Goal: Obtain resource: Download file/media

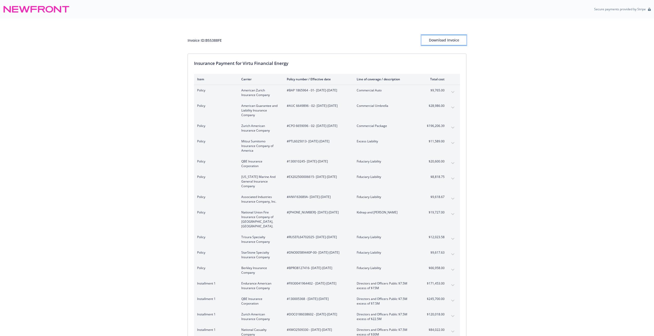
click at [456, 40] on div "Download Invoice" at bounding box center [444, 40] width 45 height 10
click at [453, 39] on div "Download Invoice" at bounding box center [444, 40] width 45 height 10
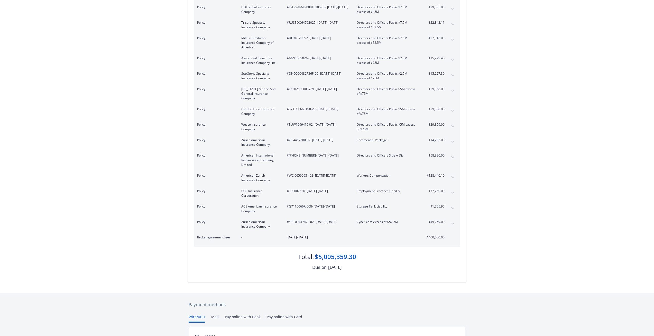
scroll to position [1147, 0]
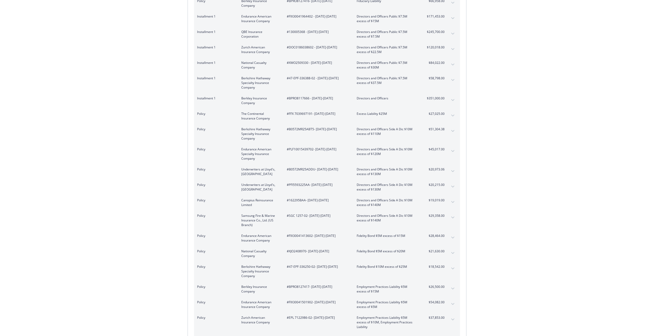
scroll to position [0, 0]
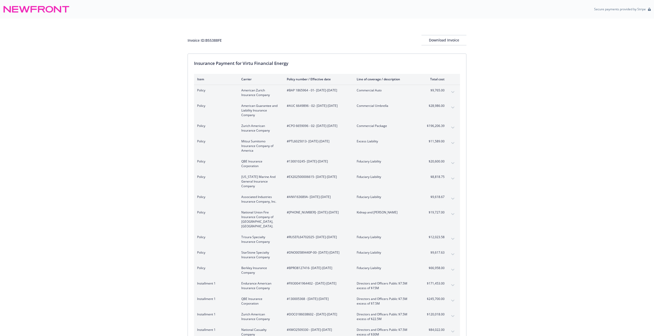
click at [428, 46] on div "Invoice ID: B55388FE Download Invoice" at bounding box center [327, 36] width 279 height 35
click at [453, 40] on div "Download Invoice" at bounding box center [444, 40] width 45 height 10
click at [454, 91] on button "expand content" at bounding box center [453, 92] width 8 height 8
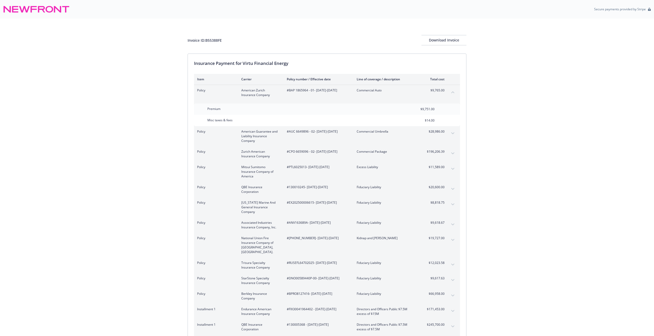
click at [454, 91] on icon "collapse content" at bounding box center [453, 92] width 3 height 2
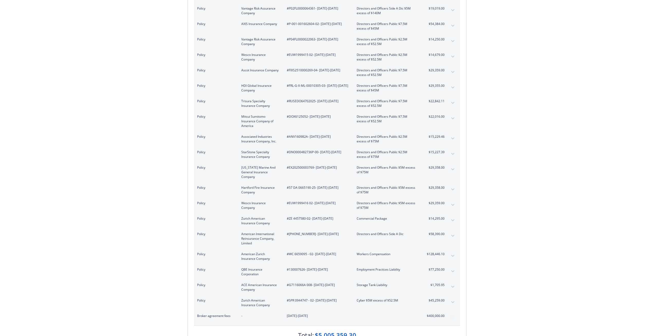
scroll to position [838, 0]
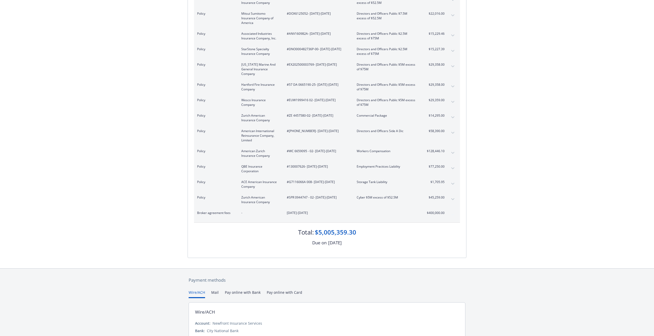
scroll to position [1147, 0]
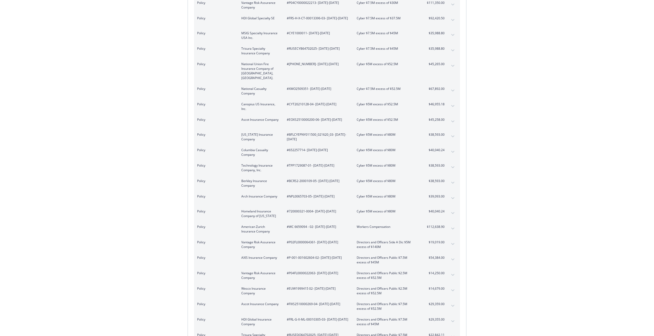
scroll to position [0, 0]
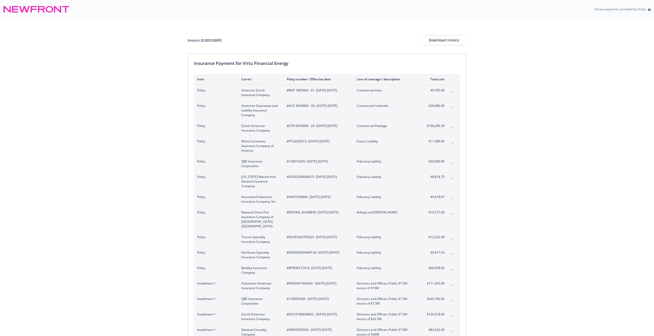
click at [456, 127] on button "expand content" at bounding box center [453, 127] width 8 height 8
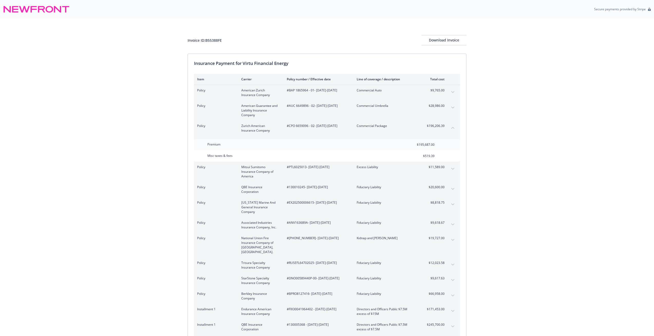
drag, startPoint x: 470, startPoint y: 113, endPoint x: 645, endPoint y: 109, distance: 175.2
click at [455, 92] on button "expand content" at bounding box center [453, 92] width 8 height 8
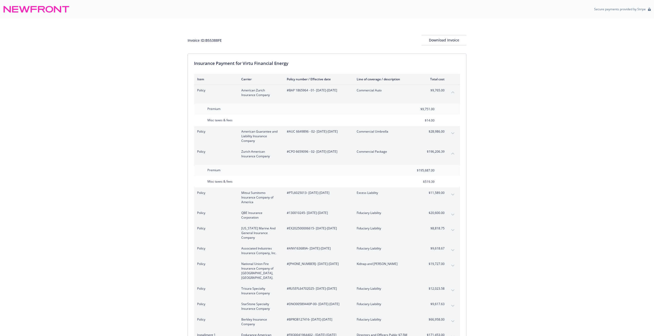
drag, startPoint x: 513, startPoint y: 99, endPoint x: 527, endPoint y: 53, distance: 48.3
click at [452, 152] on icon "collapse content" at bounding box center [453, 153] width 3 height 2
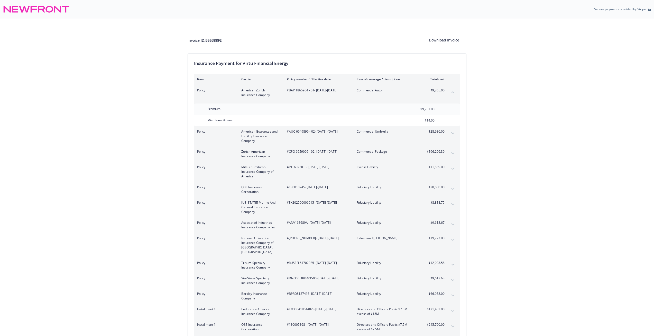
scroll to position [1082, 0]
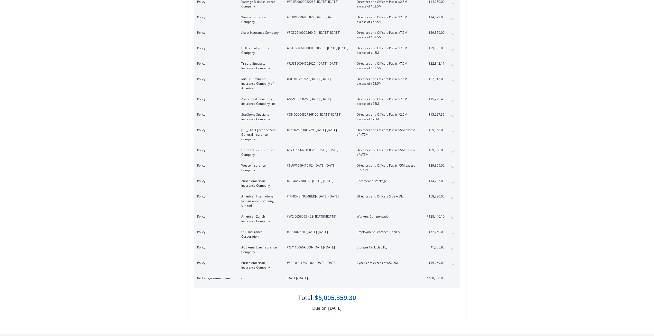
click at [451, 178] on button "expand content" at bounding box center [453, 182] width 8 height 8
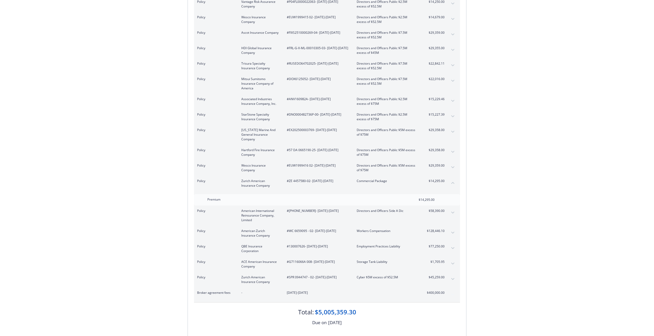
scroll to position [856, 0]
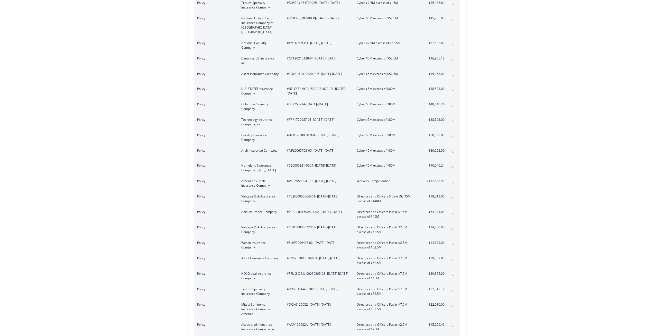
click at [434, 178] on span "$112,638.90" at bounding box center [435, 180] width 19 height 5
click at [451, 178] on button "expand content" at bounding box center [453, 182] width 8 height 8
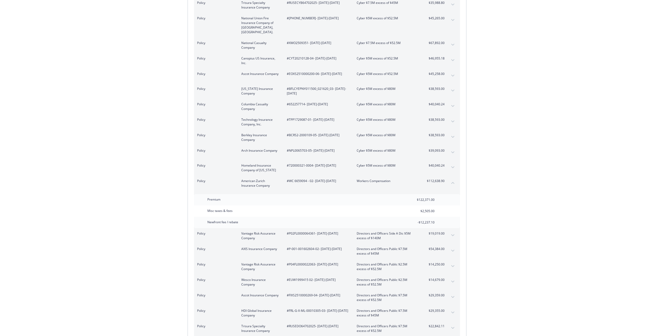
scroll to position [1169, 0]
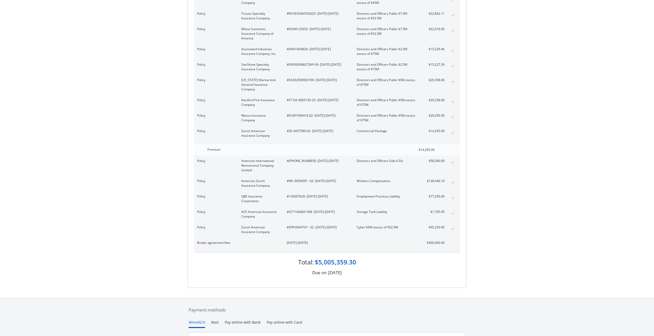
click at [453, 132] on icon "collapse content" at bounding box center [453, 133] width 3 height 2
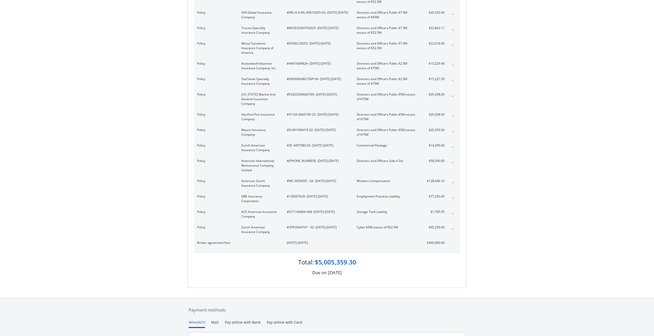
click at [453, 178] on button "expand content" at bounding box center [453, 182] width 8 height 8
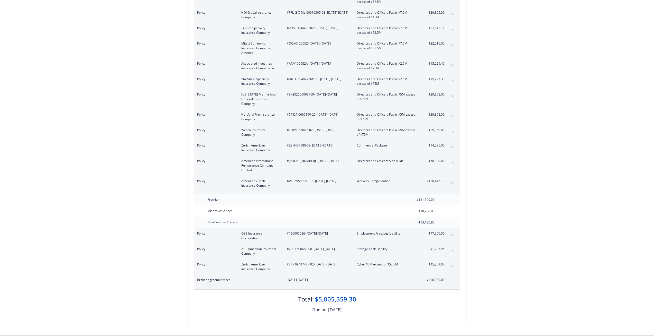
scroll to position [218, 0]
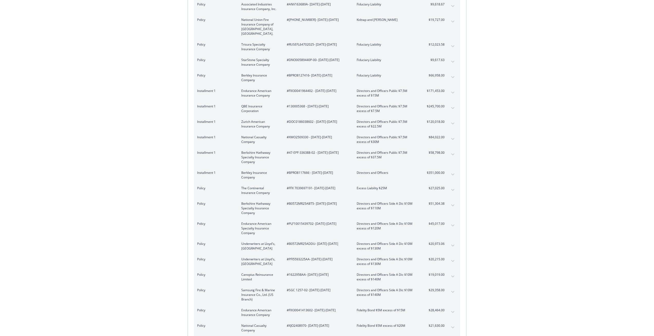
click at [451, 171] on button "expand content" at bounding box center [453, 174] width 8 height 8
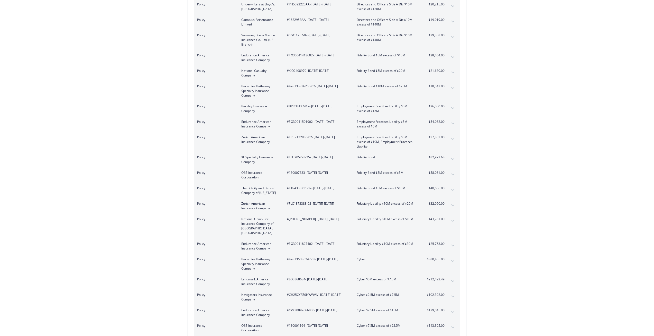
scroll to position [152, 0]
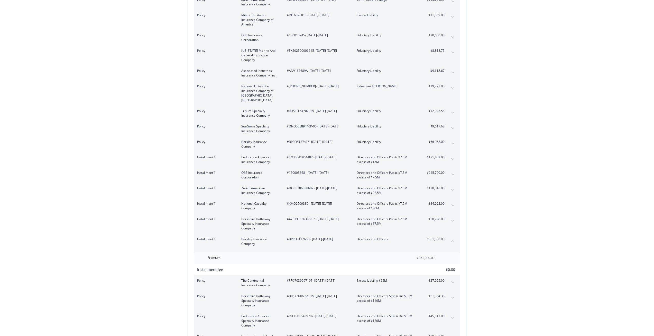
click at [449, 170] on button "expand content" at bounding box center [453, 174] width 8 height 8
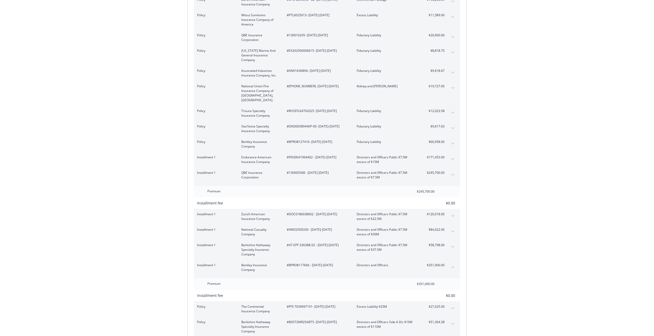
click at [453, 155] on button "expand content" at bounding box center [453, 159] width 8 height 8
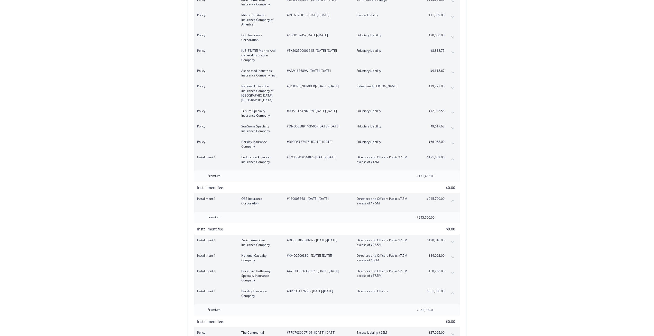
click at [452, 196] on button "collapse content" at bounding box center [453, 200] width 8 height 8
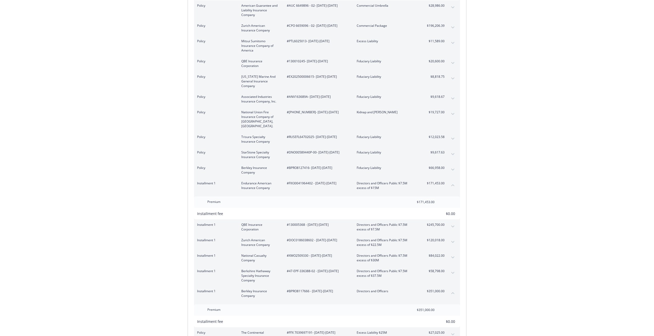
click at [452, 184] on icon "collapse content" at bounding box center [453, 185] width 3 height 2
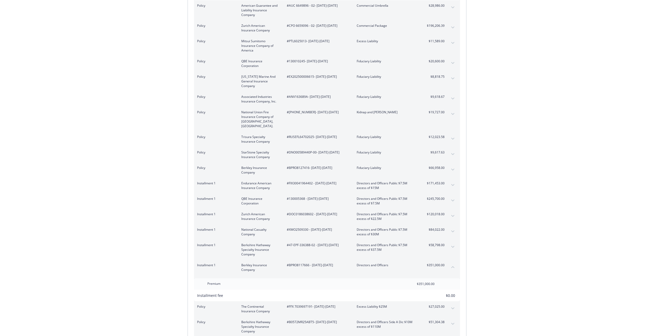
scroll to position [100, 0]
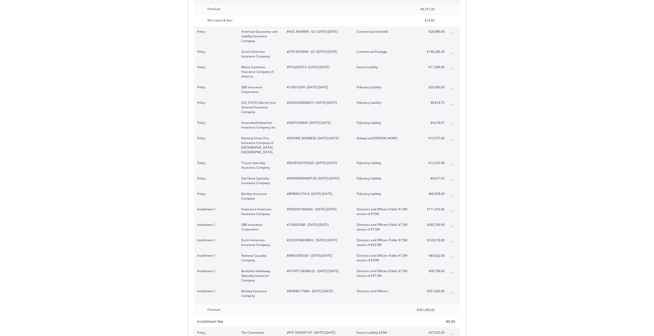
click at [454, 289] on button "collapse content" at bounding box center [453, 293] width 8 height 8
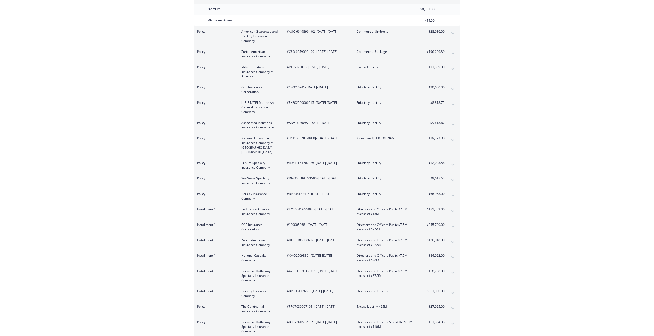
click at [450, 235] on div "Installment 1 Zurich American Insurance Company #DOC0186038602 - [DATE]-[DATE] …" at bounding box center [327, 242] width 266 height 15
click at [451, 238] on button "expand content" at bounding box center [453, 242] width 8 height 8
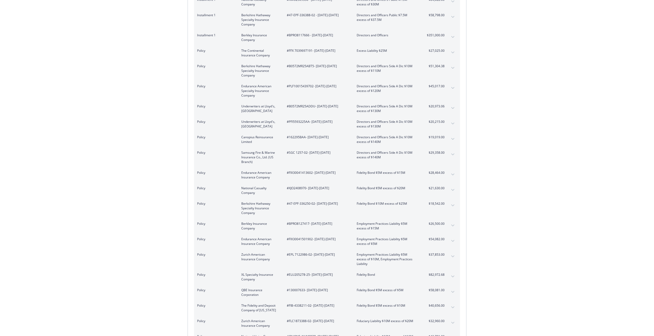
scroll to position [136, 0]
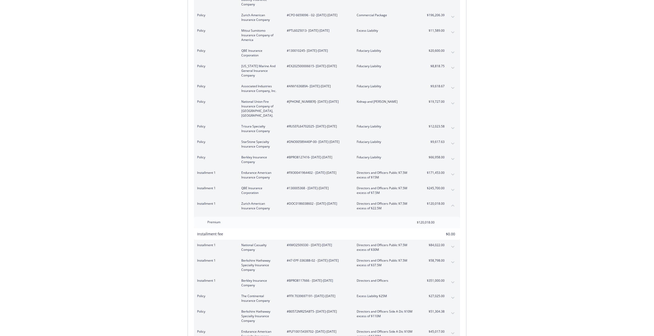
click at [457, 202] on button "collapse content" at bounding box center [453, 205] width 8 height 8
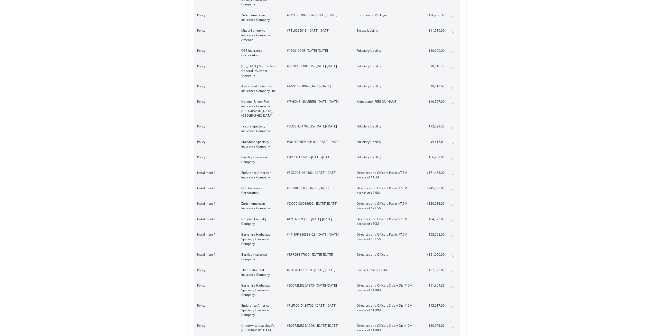
click at [450, 170] on button "expand content" at bounding box center [453, 174] width 8 height 8
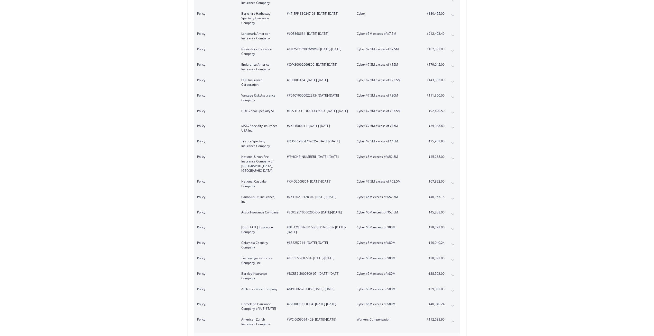
scroll to position [209, 0]
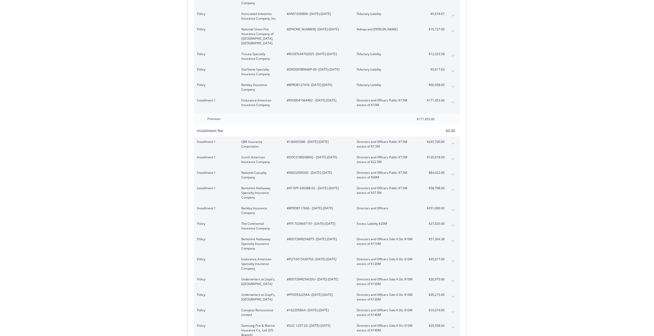
click at [455, 98] on button "collapse content" at bounding box center [453, 102] width 8 height 8
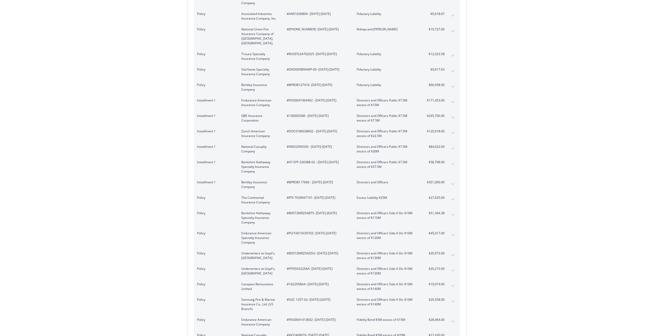
scroll to position [183, 0]
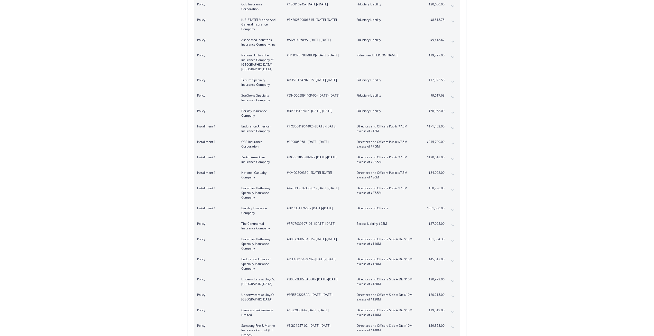
click at [448, 167] on div "Installment 1 National Casualty Company #XMO2509330 - [DATE]-[DATE] Directors a…" at bounding box center [327, 174] width 266 height 15
click at [451, 170] on button "expand content" at bounding box center [453, 174] width 8 height 8
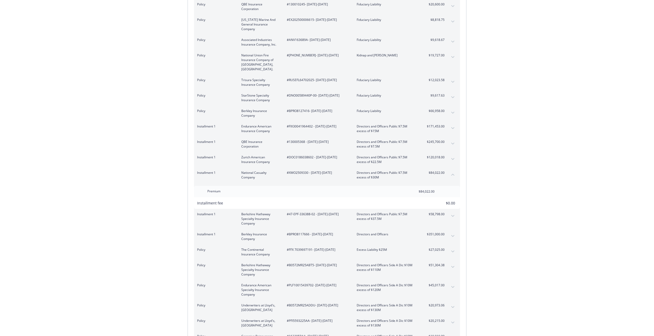
click at [451, 170] on button "collapse content" at bounding box center [453, 174] width 8 height 8
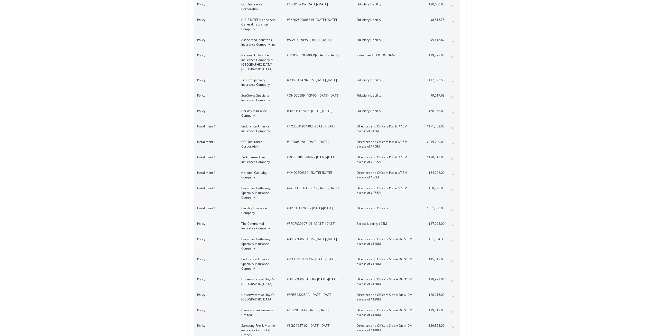
scroll to position [157, 0]
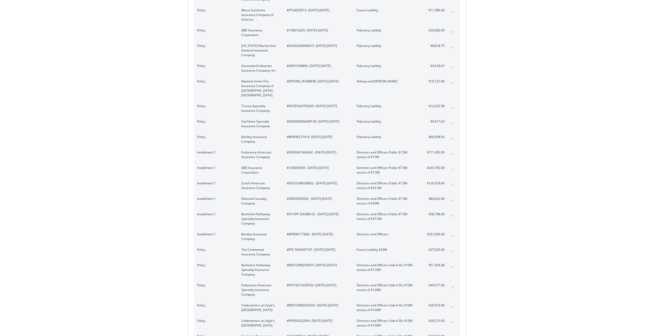
click at [451, 212] on button "expand content" at bounding box center [453, 216] width 8 height 8
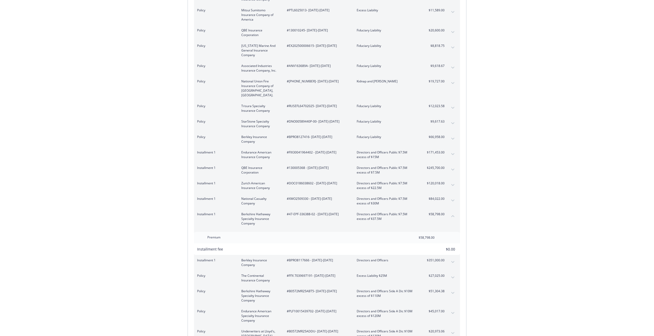
click at [453, 212] on button "collapse content" at bounding box center [453, 216] width 8 height 8
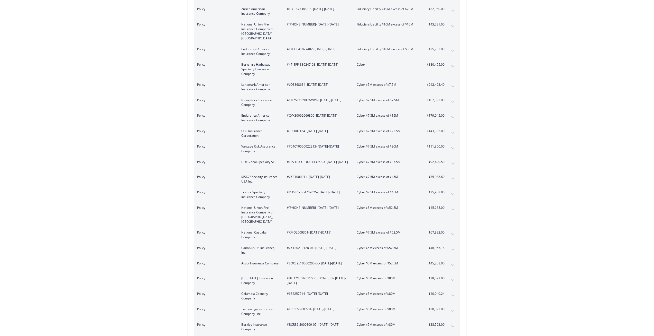
scroll to position [929, 0]
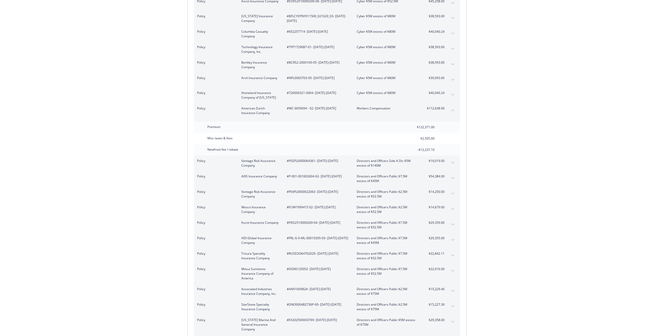
click at [454, 106] on button "collapse content" at bounding box center [453, 110] width 8 height 8
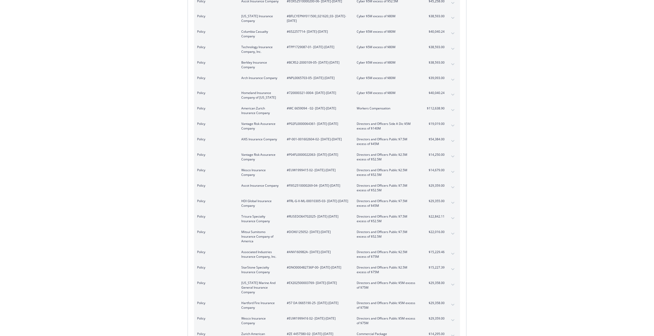
scroll to position [892, 0]
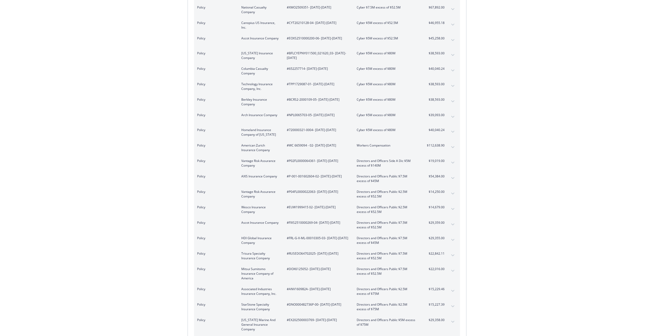
click at [451, 236] on button "expand content" at bounding box center [453, 240] width 8 height 8
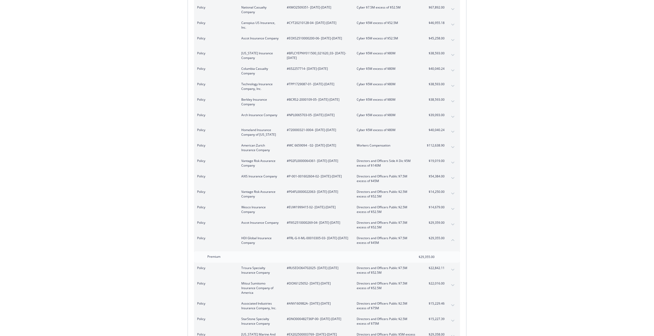
click at [442, 174] on span "$54,384.00" at bounding box center [435, 176] width 19 height 5
click at [451, 174] on button "expand content" at bounding box center [453, 178] width 8 height 8
click at [452, 163] on icon "collapse content" at bounding box center [453, 164] width 3 height 2
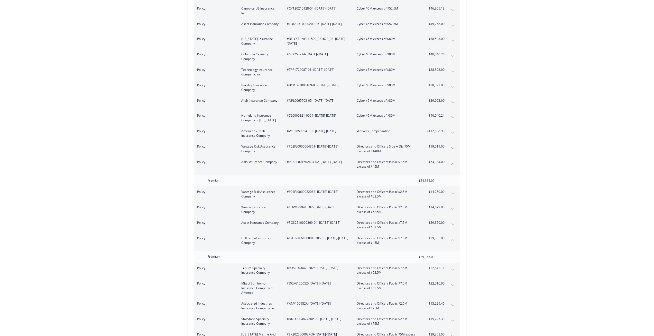
scroll to position [892, 0]
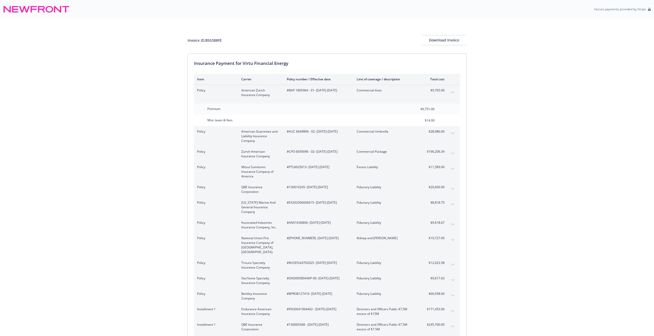
click at [452, 91] on icon "collapse content" at bounding box center [453, 92] width 3 height 2
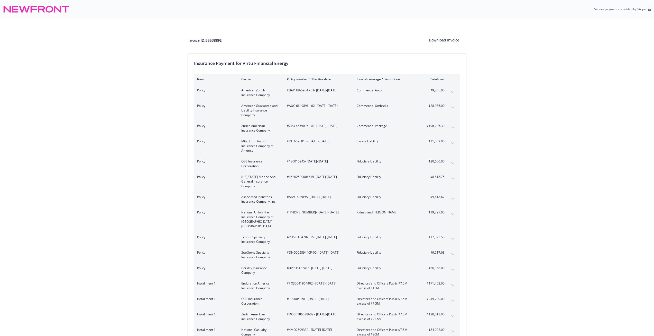
click at [449, 107] on div "Policy American Guarantee and Liability Insurance Company #AUC 6649896 - 02 - […" at bounding box center [327, 110] width 266 height 20
click at [453, 104] on button "expand content" at bounding box center [453, 107] width 8 height 8
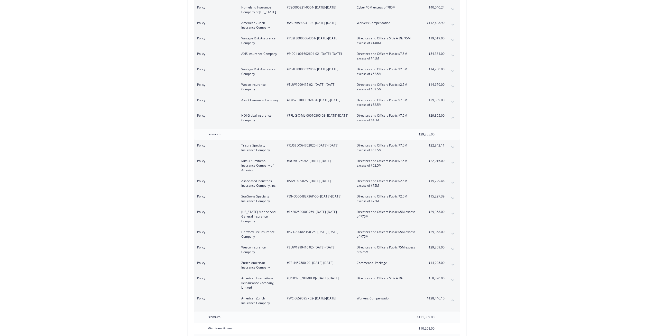
scroll to position [977, 0]
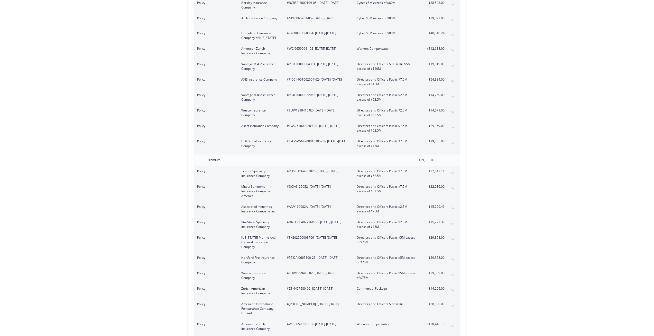
click at [454, 142] on icon "collapse content" at bounding box center [453, 143] width 3 height 2
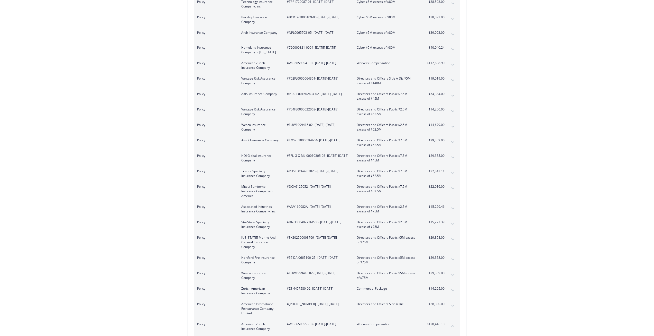
click at [448, 201] on div "Policy Associated Industries Insurance Company, Inc. #ANV160982A - [DATE]-[DATE…" at bounding box center [327, 208] width 266 height 15
click at [453, 207] on icon "expand content" at bounding box center [453, 208] width 3 height 2
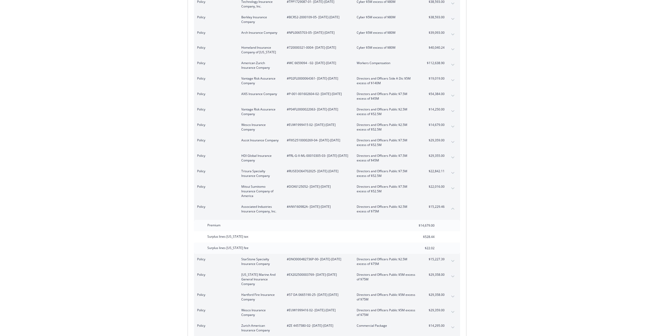
click at [454, 208] on icon "collapse content" at bounding box center [453, 209] width 3 height 2
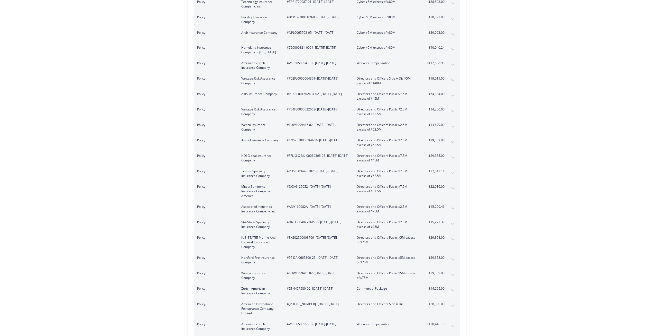
scroll to position [238, 0]
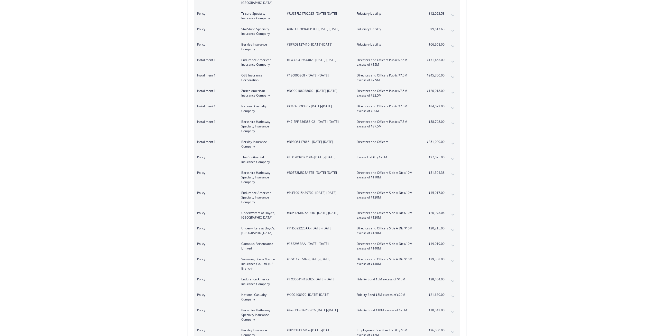
click at [448, 170] on div "Policy Berkshire Hathaway Specialty Insurance Company #B0572MR25ABT5 - [DATE]-[…" at bounding box center [327, 177] width 266 height 20
click at [451, 170] on button "expand content" at bounding box center [453, 174] width 8 height 8
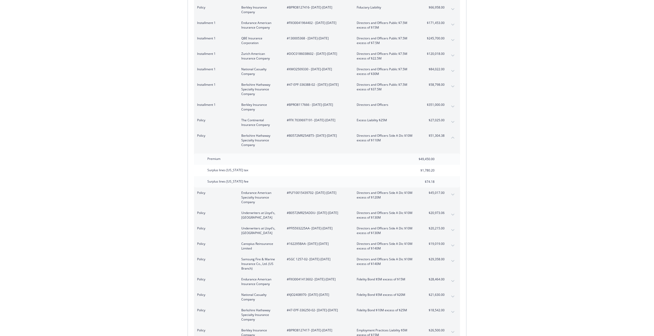
click at [311, 133] on span "#B0572MR25ABT5 - [DATE]-[DATE]" at bounding box center [318, 135] width 62 height 5
click at [451, 133] on button "collapse content" at bounding box center [453, 137] width 8 height 8
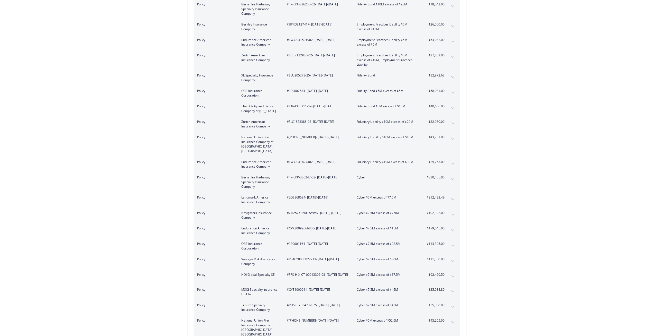
click at [454, 178] on icon "expand content" at bounding box center [453, 179] width 3 height 2
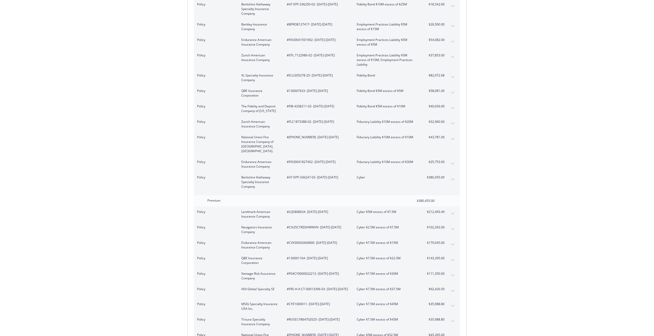
click at [314, 175] on span "#47-EPP-336247-03 - [DATE]-[DATE]" at bounding box center [318, 177] width 62 height 5
drag, startPoint x: 315, startPoint y: 168, endPoint x: 297, endPoint y: 168, distance: 18.5
click at [297, 175] on span "#47-EPP-336247-03 - [DATE]-[DATE]" at bounding box center [318, 177] width 62 height 5
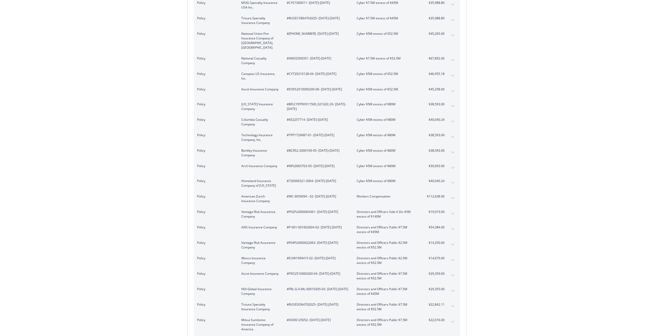
scroll to position [818, 0]
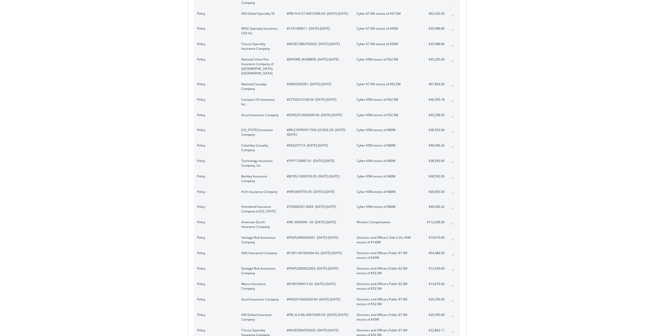
click at [450, 204] on button "expand content" at bounding box center [453, 208] width 8 height 8
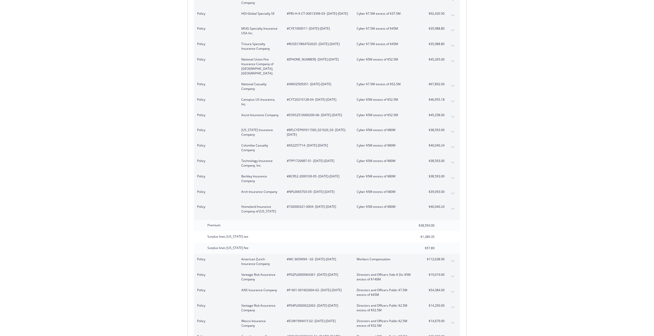
click at [455, 204] on button "collapse content" at bounding box center [453, 208] width 8 height 8
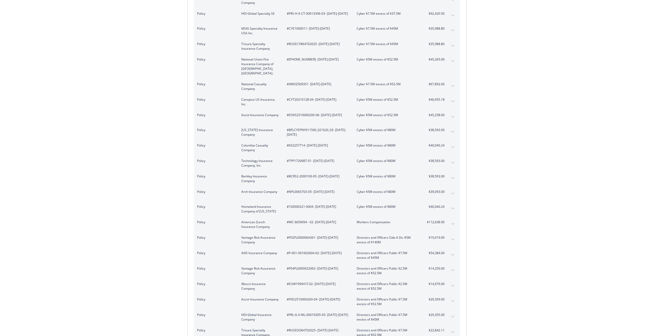
click at [444, 189] on span "$39,093.00" at bounding box center [435, 191] width 19 height 5
click at [450, 189] on button "expand content" at bounding box center [453, 193] width 8 height 8
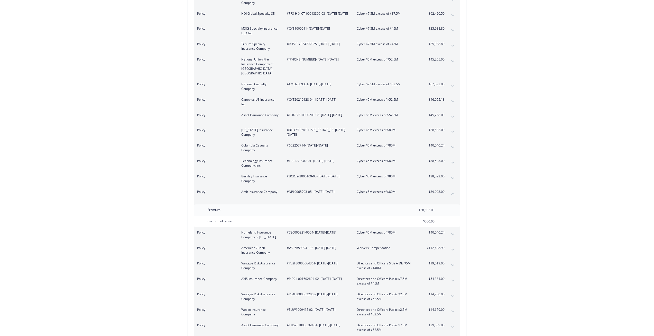
click at [452, 162] on icon "expand content" at bounding box center [453, 163] width 3 height 2
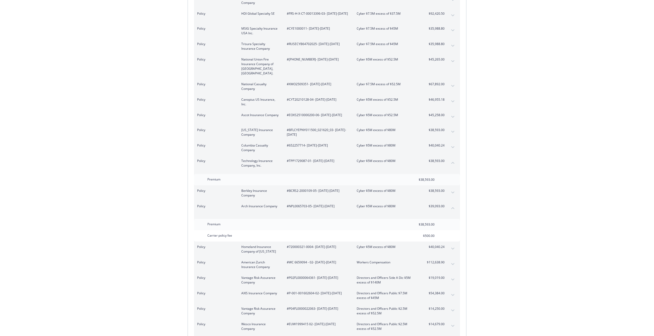
click at [443, 230] on div "Carrier policy fee $500.00" at bounding box center [327, 235] width 266 height 11
click at [448, 185] on div "Policy Berkley Insurance Company #BCRS2-2000109-05 - [DATE]-[DATE] Cyber $5M ex…" at bounding box center [327, 192] width 266 height 15
click at [452, 131] on icon "expand content" at bounding box center [453, 132] width 3 height 2
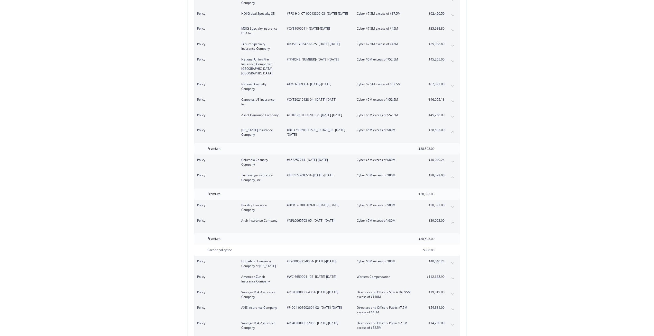
scroll to position [833, 0]
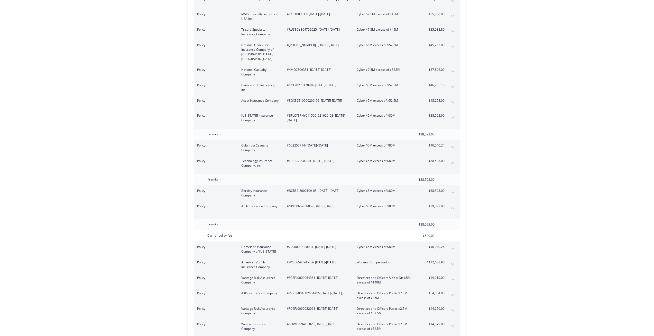
click at [454, 116] on icon "collapse content" at bounding box center [453, 117] width 3 height 2
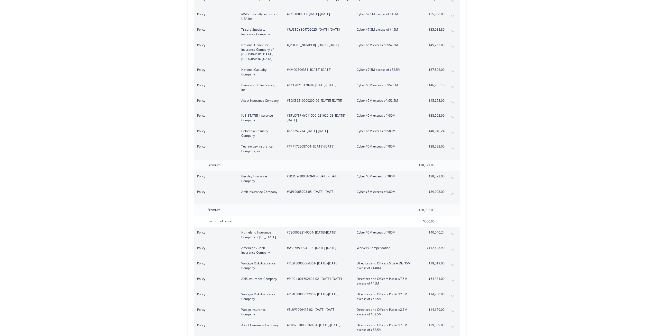
click at [452, 144] on button "collapse content" at bounding box center [453, 148] width 8 height 8
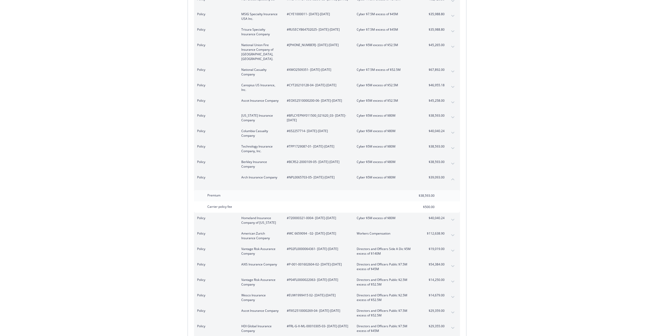
click at [454, 178] on icon "collapse content" at bounding box center [453, 179] width 3 height 2
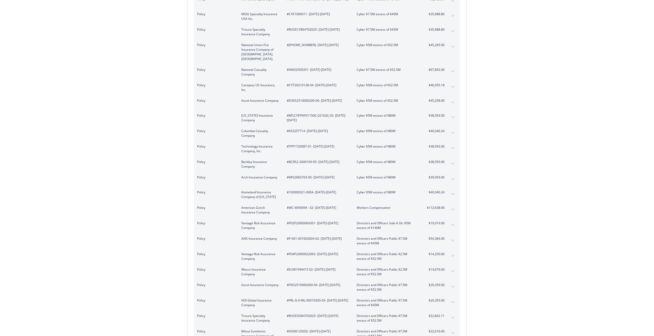
click at [449, 110] on div "Policy [US_STATE] Insurance Company #BFLCYEPNY011500_021620_03 - [DATE]-[DATE] …" at bounding box center [327, 117] width 266 height 15
click at [453, 113] on button "expand content" at bounding box center [453, 117] width 8 height 8
click at [453, 116] on icon "collapse content" at bounding box center [453, 117] width 3 height 2
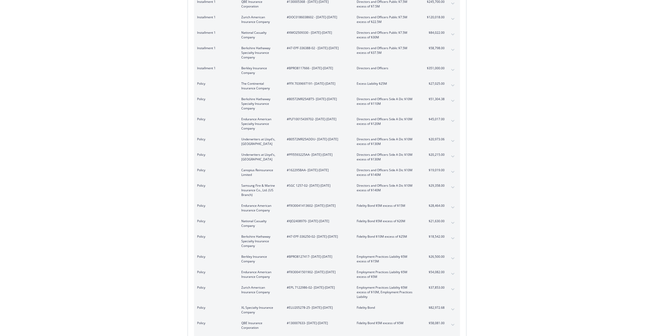
scroll to position [783, 0]
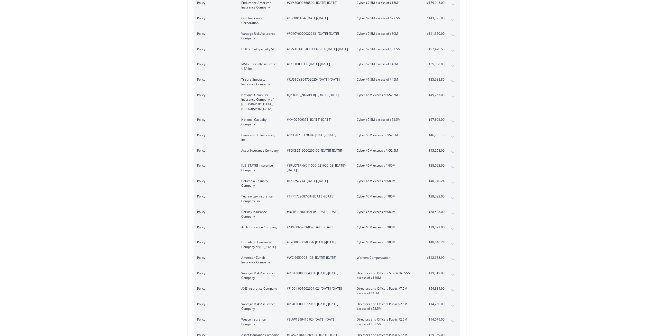
click at [446, 175] on div "Policy Columbia Casualty Company #652257714 - [DATE]-[DATE] Cyber $5M excess of…" at bounding box center [327, 182] width 266 height 15
click at [445, 175] on div "Policy Columbia Casualty Company #652257714 - [DATE]-[DATE] Cyber $5M excess of…" at bounding box center [327, 182] width 266 height 15
click at [453, 182] on icon "expand content" at bounding box center [453, 183] width 3 height 2
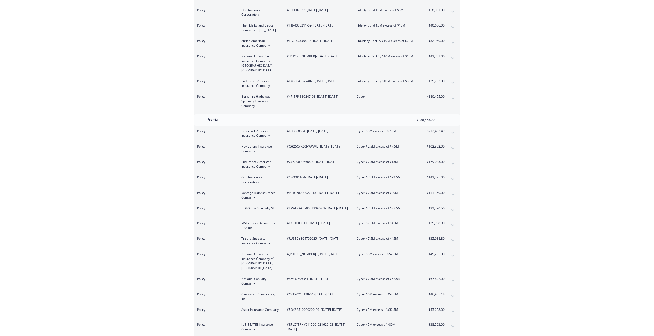
scroll to position [675, 0]
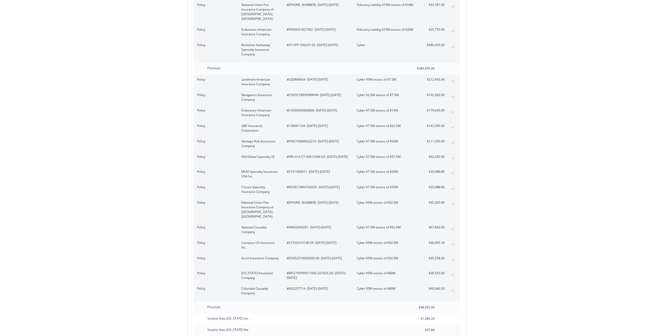
click at [453, 274] on icon "expand content" at bounding box center [453, 275] width 3 height 2
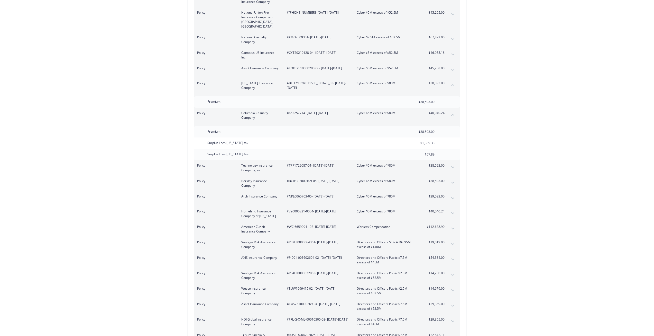
click at [445, 178] on span "$38,593.00" at bounding box center [435, 180] width 19 height 5
click at [453, 178] on button "expand content" at bounding box center [453, 182] width 8 height 8
click at [451, 137] on div "Surplus lines [US_STATE] tax $1,389.35" at bounding box center [327, 142] width 266 height 11
click at [454, 53] on icon "expand content" at bounding box center [453, 54] width 3 height 2
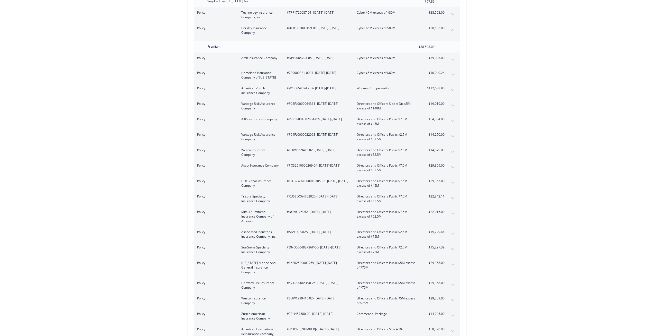
click at [450, 178] on button "expand content" at bounding box center [453, 182] width 8 height 8
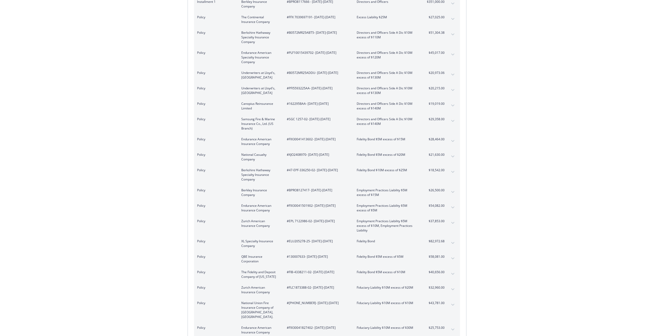
scroll to position [455, 0]
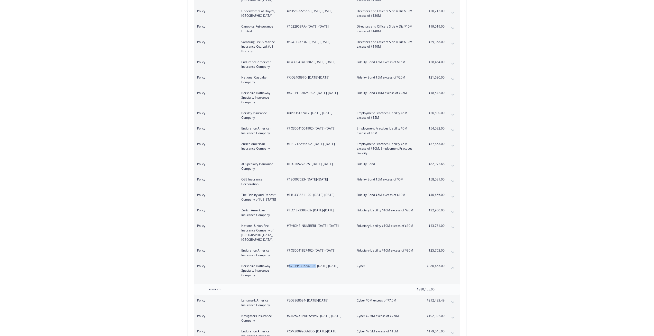
drag, startPoint x: 316, startPoint y: 257, endPoint x: 289, endPoint y: 257, distance: 27.3
click at [289, 263] on span "#47-EPP-336247-03 - [DATE]-[DATE]" at bounding box center [318, 265] width 62 height 5
copy span "47-EPP-336247-03"
click at [483, 251] on div "Invoice ID: B55388FE Download Invoice Insurance Payment for Virtu Financial Ene…" at bounding box center [327, 341] width 654 height 1554
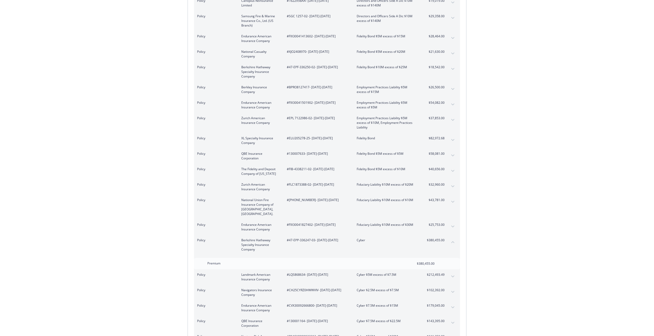
scroll to position [222, 0]
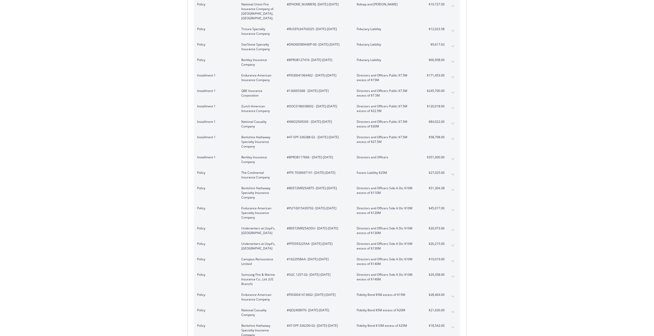
click at [447, 169] on div "Policy The Continental Insurance Company #FFX 7039697191 - [DATE]-[DATE] Excess…" at bounding box center [327, 174] width 266 height 15
click at [451, 170] on button "expand content" at bounding box center [453, 174] width 8 height 8
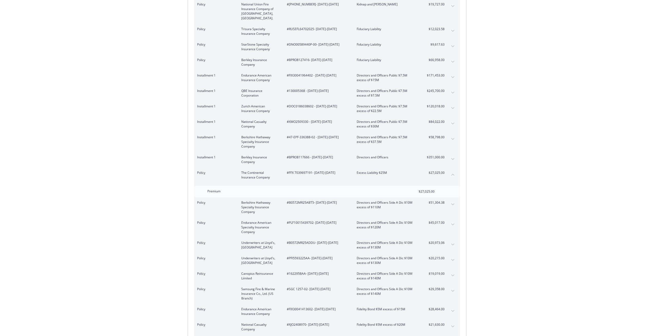
scroll to position [1320, 0]
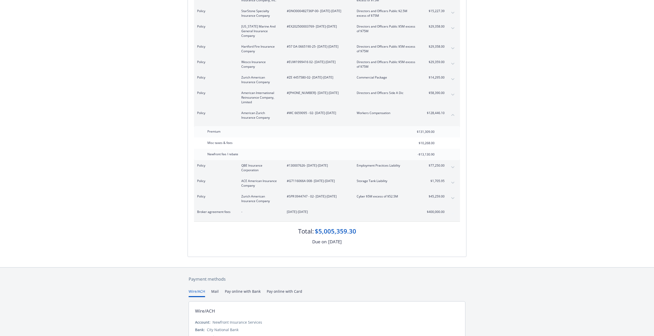
click at [446, 175] on div "Policy ACE American Insurance Company #G7116066A 008 - [DATE]-[DATE] Storage Ta…" at bounding box center [327, 182] width 266 height 15
click at [451, 178] on button "expand content" at bounding box center [453, 182] width 8 height 8
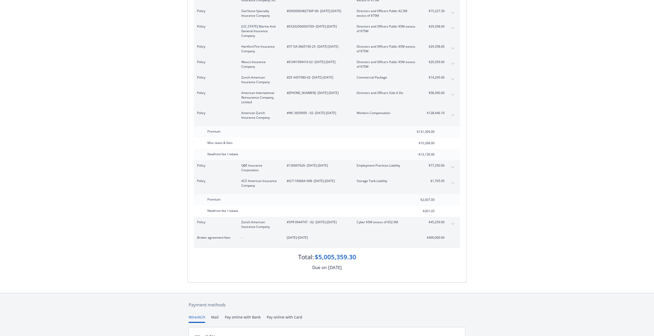
scroll to position [207, 0]
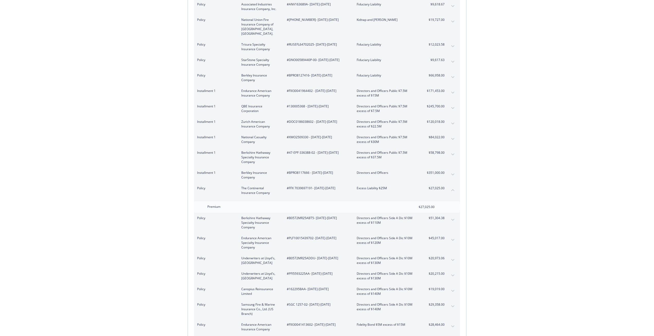
click at [453, 173] on icon "expand content" at bounding box center [453, 174] width 3 height 2
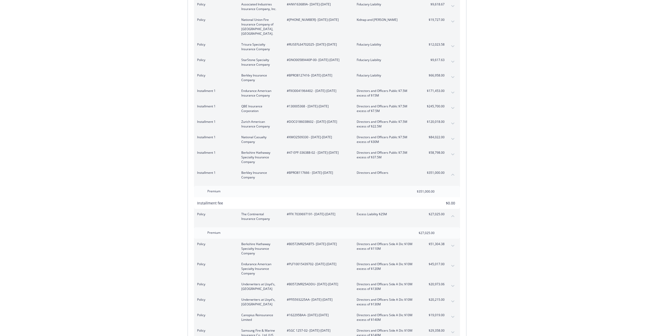
click at [307, 170] on span "#BPRO8117666 - [DATE]-[DATE]" at bounding box center [318, 172] width 62 height 5
click at [306, 170] on span "#BPRO8117666 - [DATE]-[DATE]" at bounding box center [318, 172] width 62 height 5
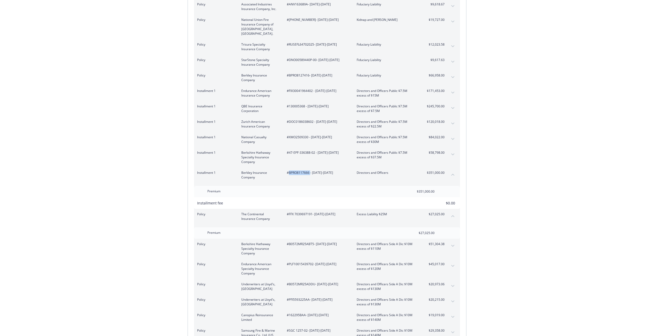
copy span "BPRO8117666"
click at [453, 107] on icon "expand content" at bounding box center [453, 108] width 3 height 2
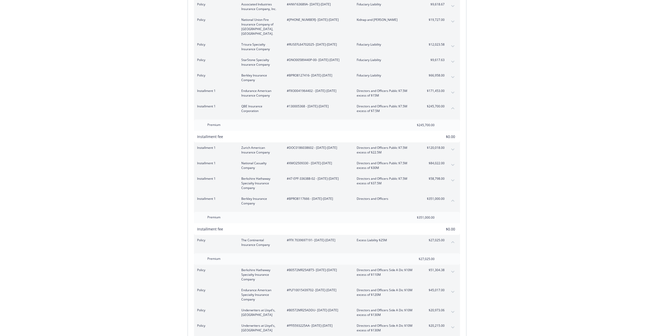
click at [452, 107] on icon "collapse content" at bounding box center [453, 108] width 3 height 2
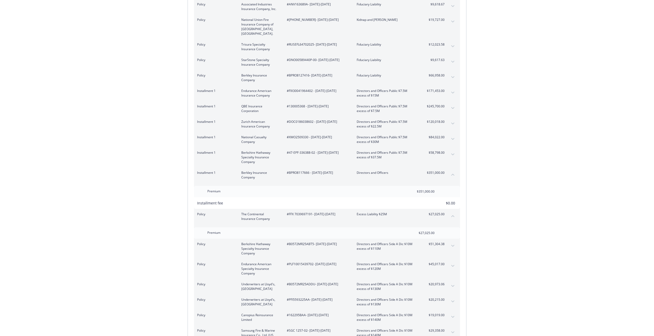
click at [453, 172] on button "collapse content" at bounding box center [453, 174] width 8 height 8
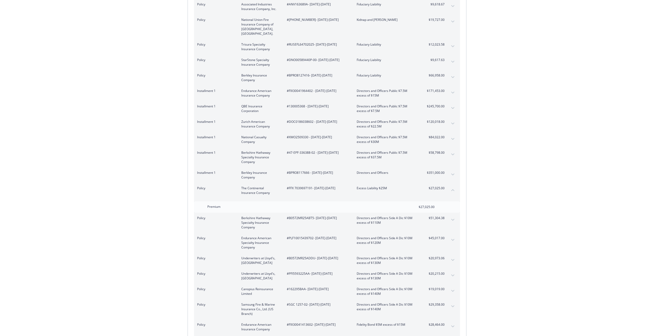
click at [453, 187] on button "collapse content" at bounding box center [453, 190] width 8 height 8
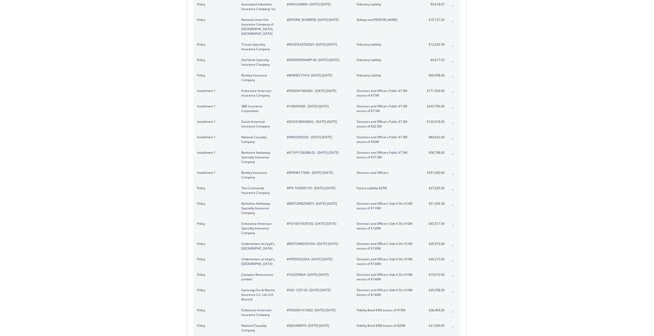
click at [433, 85] on div "Installment 1 Endurance American Insurance Company #FIX30041964402 - [DATE]-[DA…" at bounding box center [327, 92] width 266 height 15
click at [436, 88] on span "$171,453.00" at bounding box center [435, 90] width 19 height 5
click at [449, 88] on div "Installment 1 Endurance American Insurance Company #FIX30041964402 - [DATE]-[DA…" at bounding box center [327, 92] width 266 height 15
click at [453, 89] on button "expand content" at bounding box center [453, 92] width 8 height 8
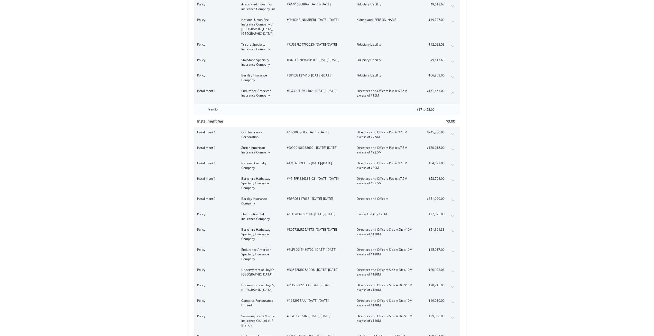
click at [453, 89] on button "collapse content" at bounding box center [453, 92] width 8 height 8
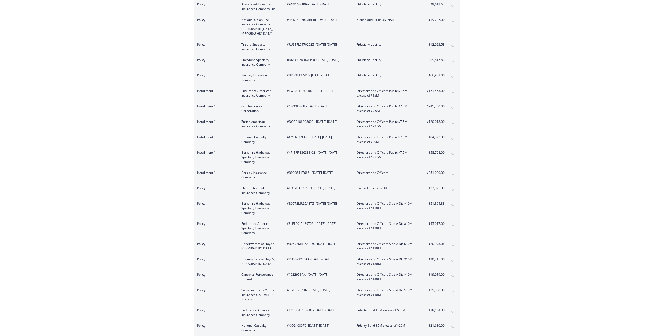
click at [451, 119] on button "expand content" at bounding box center [453, 123] width 8 height 8
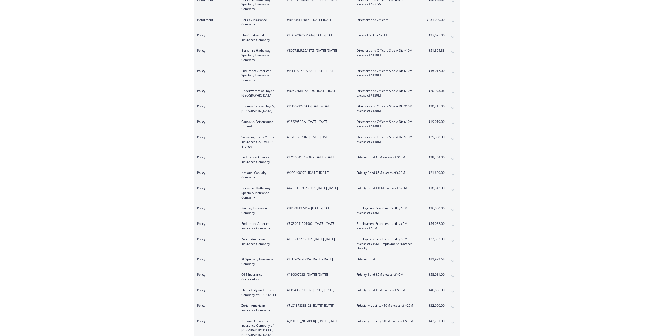
scroll to position [213, 0]
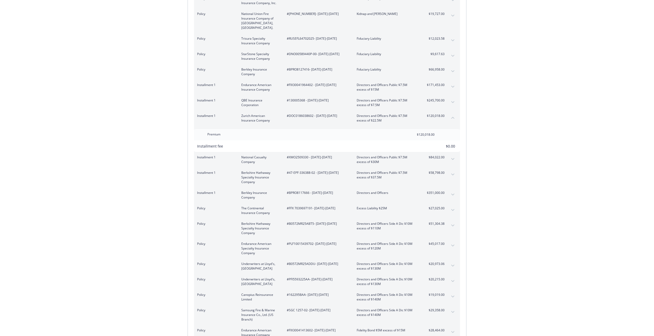
click at [453, 170] on button "expand content" at bounding box center [453, 174] width 8 height 8
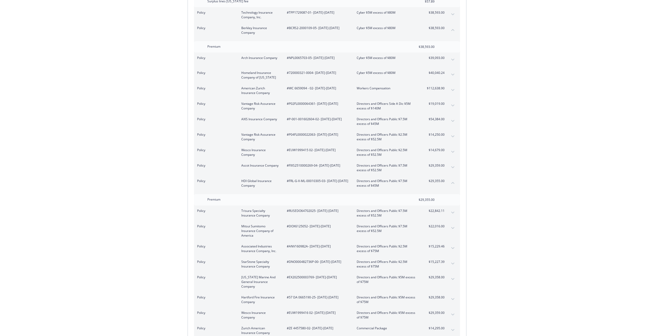
click at [454, 148] on button "expand content" at bounding box center [453, 152] width 8 height 8
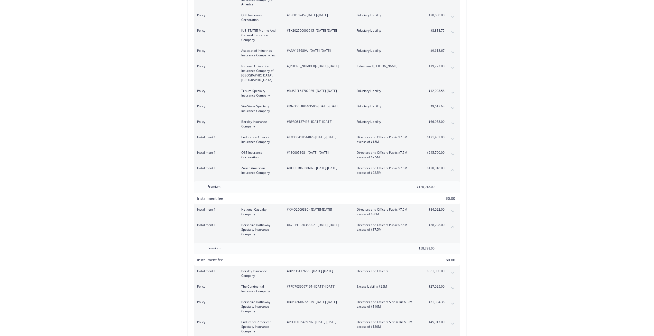
scroll to position [1061, 0]
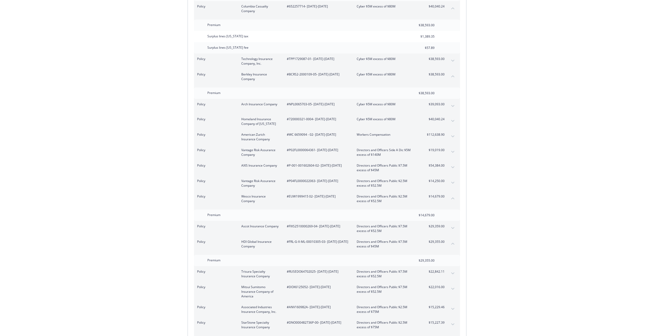
click at [451, 178] on button "expand content" at bounding box center [453, 182] width 8 height 8
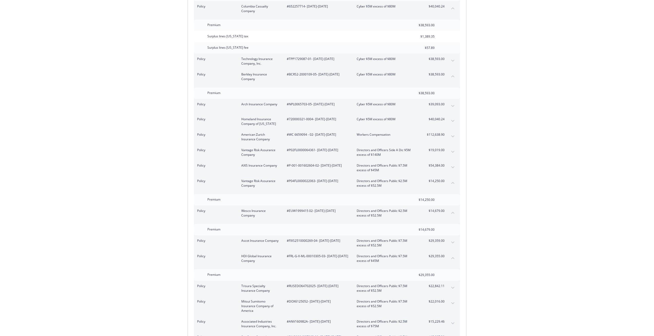
click at [451, 178] on button "collapse content" at bounding box center [453, 182] width 8 height 8
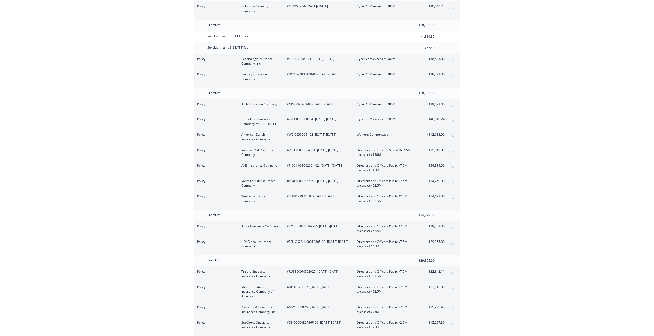
click at [453, 194] on button "collapse content" at bounding box center [453, 198] width 8 height 8
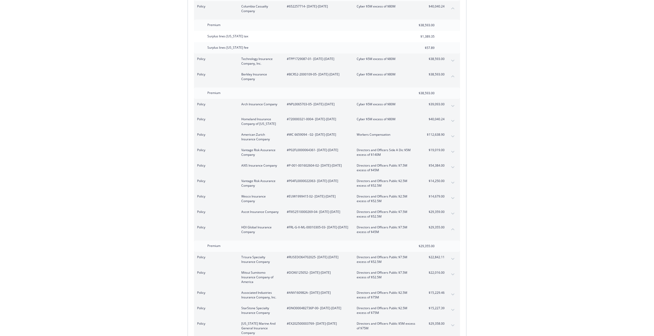
scroll to position [1189, 0]
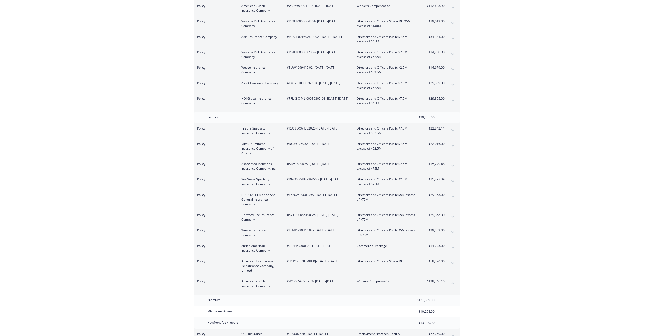
click at [454, 279] on button "collapse content" at bounding box center [453, 283] width 8 height 8
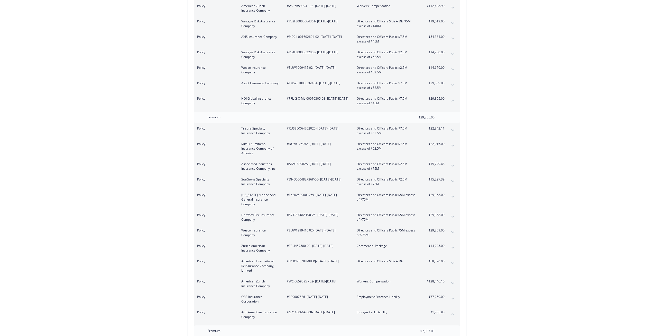
click at [452, 310] on button "collapse content" at bounding box center [453, 314] width 8 height 8
click at [449, 209] on div "Policy Hartford Fire Insurance Company #57 DA 0665190-25 - [DATE]-[DATE] Direct…" at bounding box center [327, 216] width 266 height 15
click at [449, 212] on button "expand content" at bounding box center [453, 216] width 8 height 8
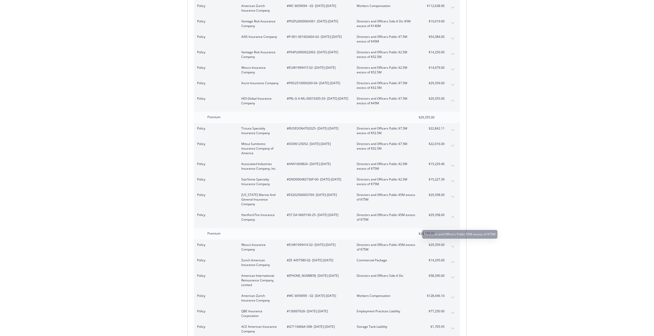
click at [450, 212] on button "collapse content" at bounding box center [453, 216] width 8 height 8
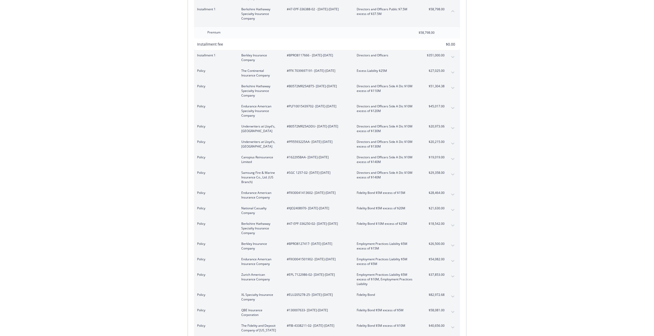
scroll to position [1239, 0]
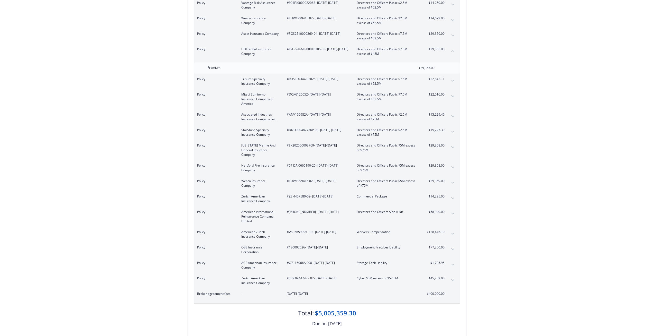
click at [449, 175] on div "Policy Wesco Insurance Company #EUW1999416 02 - [DATE]-[DATE] Directors and Off…" at bounding box center [327, 182] width 266 height 15
click at [453, 178] on button "expand content" at bounding box center [453, 182] width 8 height 8
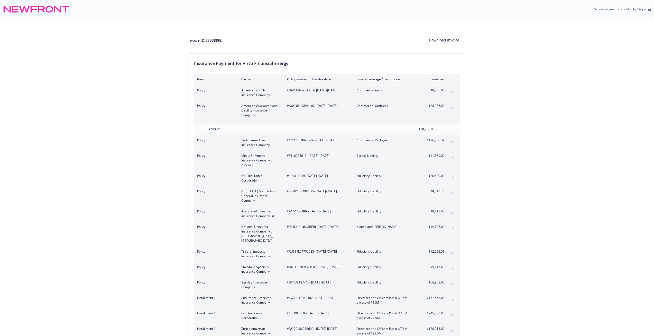
scroll to position [310, 0]
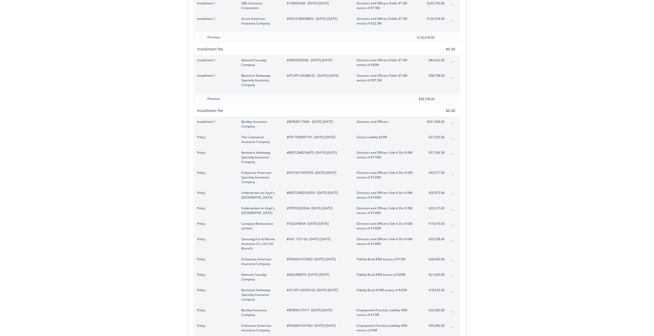
click at [430, 167] on div "Policy Endurance American Specialty Insurance Company #PLF10015439702 - [DATE]-…" at bounding box center [327, 177] width 266 height 20
click at [434, 170] on span "$45,017.00" at bounding box center [435, 172] width 19 height 5
click at [457, 169] on div "Policy Endurance American Specialty Insurance Company #PLF10015439702 - [DATE]-…" at bounding box center [327, 177] width 266 height 20
click at [453, 173] on icon "expand content" at bounding box center [453, 174] width 3 height 2
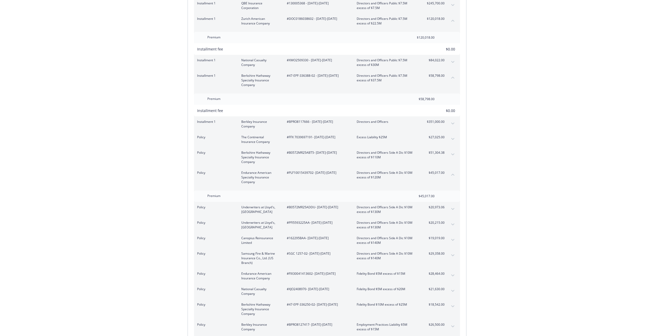
scroll to position [528, 0]
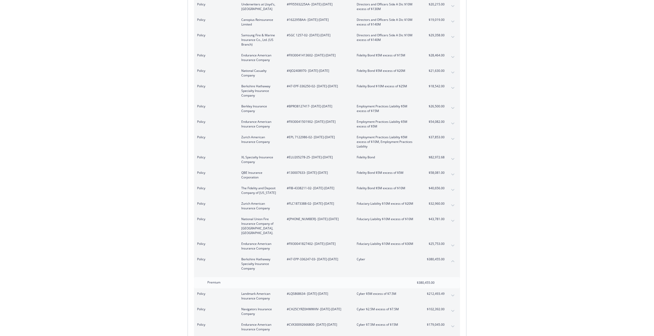
click at [452, 170] on button "expand content" at bounding box center [453, 174] width 8 height 8
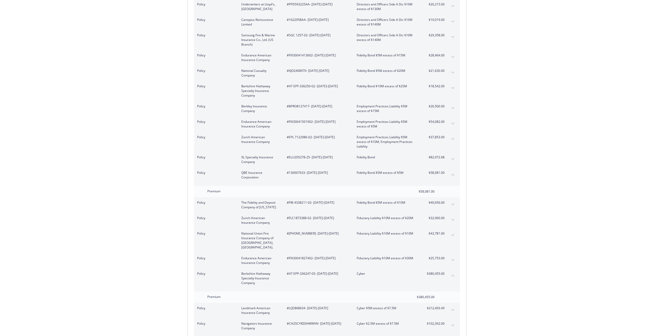
click at [448, 197] on div "Policy The Fidelity and Deposit Company of [US_STATE] #FIB-4338211-02 - [DATE]-…" at bounding box center [327, 204] width 266 height 15
click at [456, 200] on button "expand content" at bounding box center [453, 204] width 8 height 8
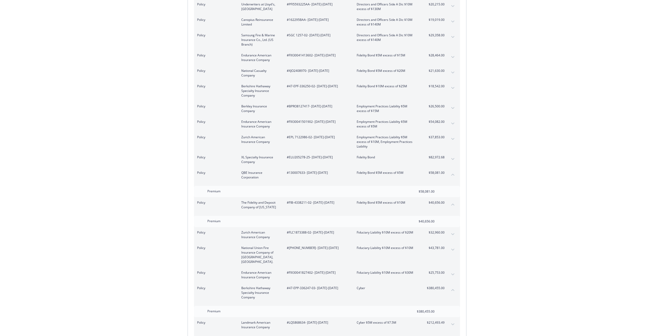
drag, startPoint x: 453, startPoint y: 169, endPoint x: 461, endPoint y: 213, distance: 44.7
click at [453, 174] on icon "collapse content" at bounding box center [453, 175] width 3 height 2
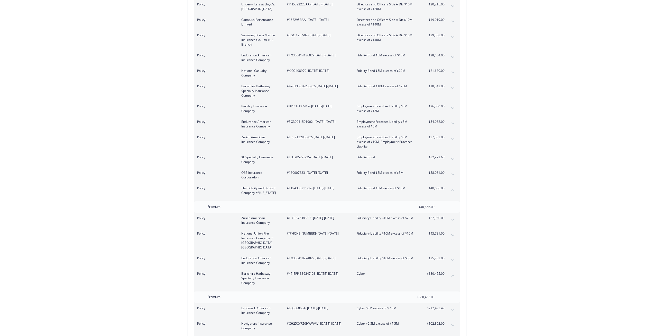
scroll to position [513, 0]
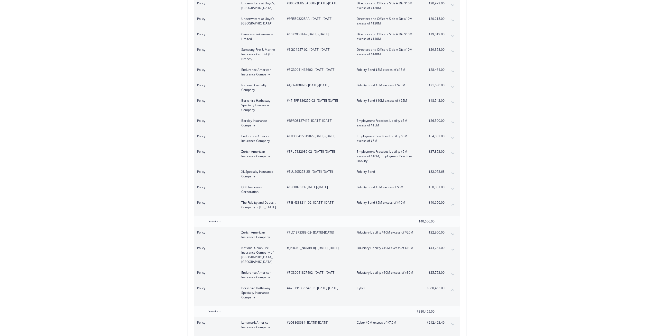
click at [454, 203] on icon "collapse content" at bounding box center [453, 204] width 3 height 2
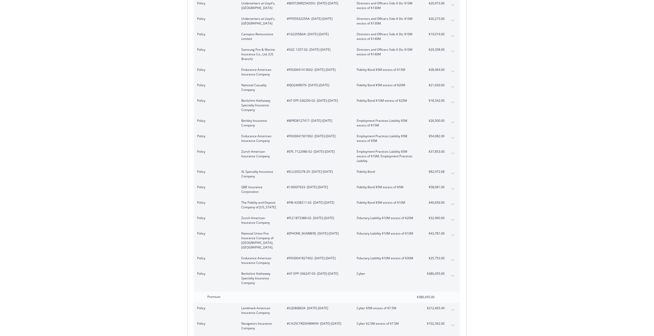
click at [455, 271] on button "collapse content" at bounding box center [453, 275] width 8 height 8
click at [455, 67] on button "expand content" at bounding box center [453, 71] width 8 height 8
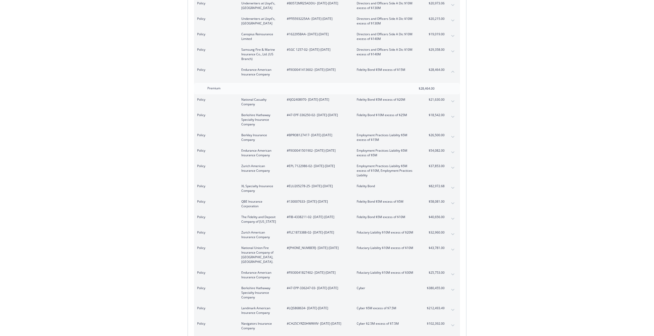
drag, startPoint x: 420, startPoint y: 92, endPoint x: 447, endPoint y: 94, distance: 27.1
click at [446, 93] on div "Fidelity Bond $5M excess of $20M" at bounding box center [448, 95] width 53 height 9
click at [451, 97] on button "expand content" at bounding box center [453, 101] width 8 height 8
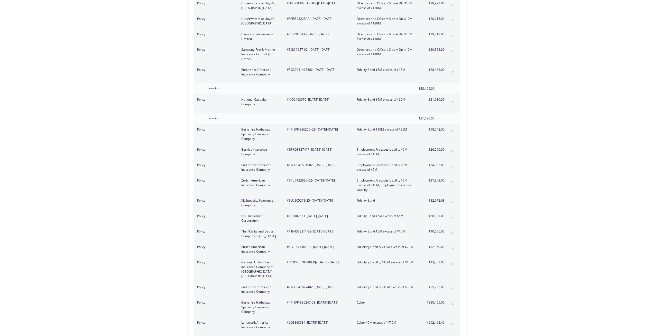
click at [451, 97] on button "collapse content" at bounding box center [453, 101] width 8 height 8
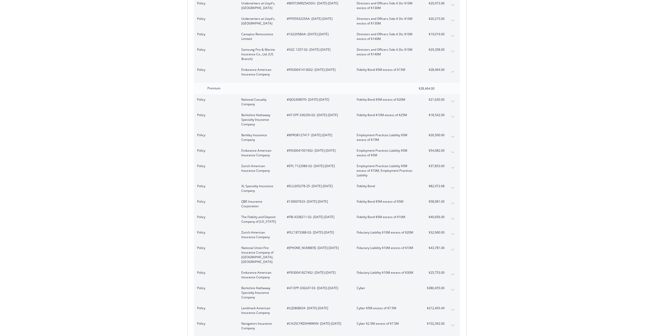
click at [452, 70] on icon "collapse content" at bounding box center [453, 71] width 3 height 2
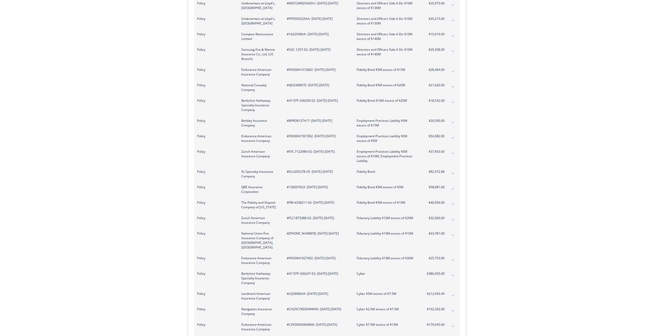
scroll to position [499, 0]
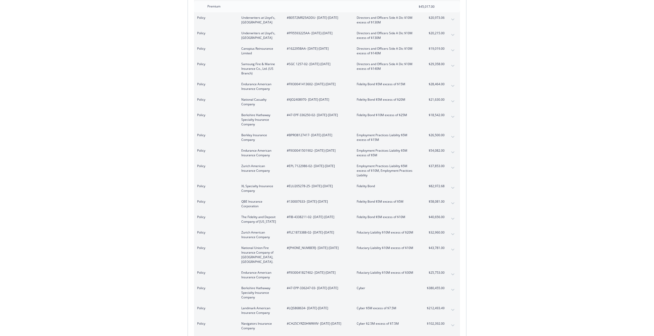
click at [559, 107] on div "Invoice ID: B55388FE Download Invoice Insurance Payment for Virtu Financial Ene…" at bounding box center [327, 311] width 654 height 1583
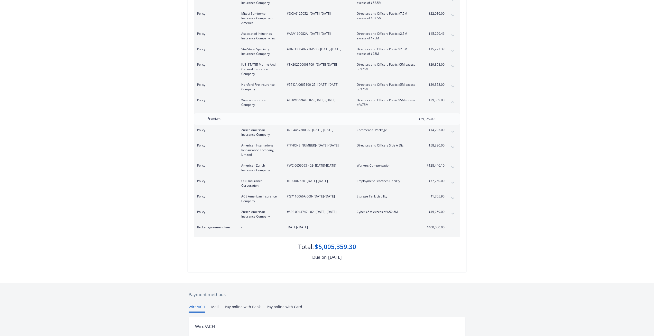
click at [451, 178] on button "expand content" at bounding box center [453, 182] width 8 height 8
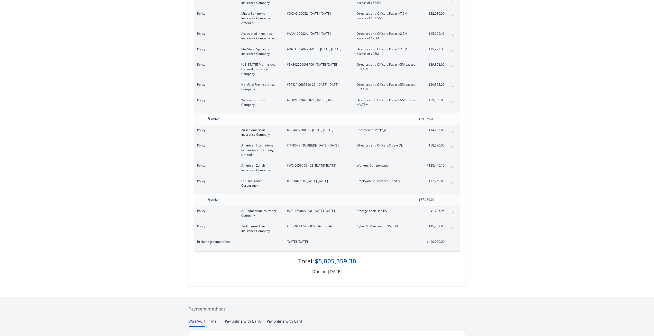
scroll to position [441, 0]
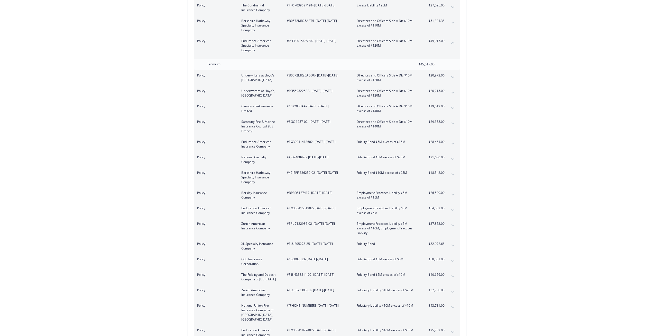
click at [449, 169] on div "Policy Berkshire Hathaway Specialty Insurance Company #47-EPF-336250-02 - [DATE…" at bounding box center [327, 177] width 266 height 20
click at [452, 170] on button "expand content" at bounding box center [453, 174] width 8 height 8
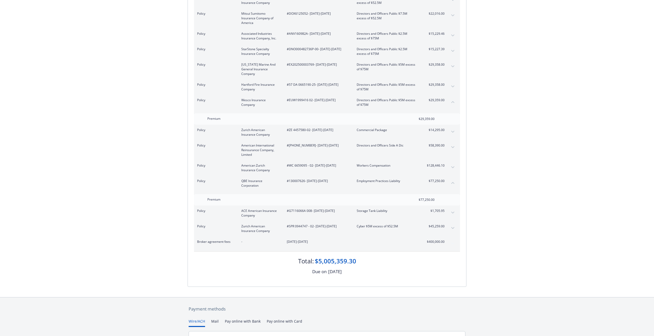
scroll to position [491, 0]
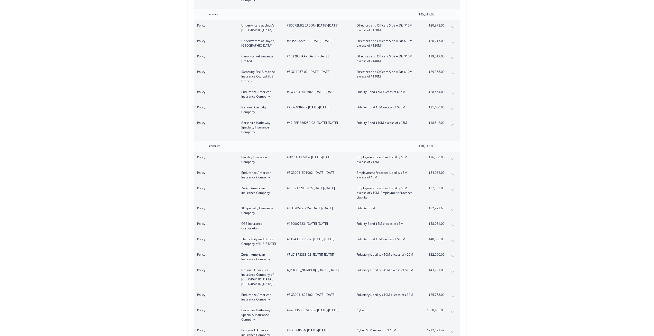
click at [458, 167] on div "Policy Endurance American Insurance Company #FIX30041501902 - [DATE]-[DATE] Emp…" at bounding box center [327, 174] width 266 height 15
click at [454, 173] on icon "expand content" at bounding box center [453, 174] width 3 height 2
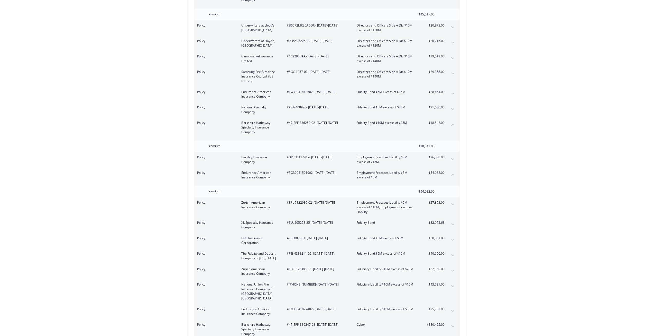
click at [450, 266] on button "expand content" at bounding box center [453, 270] width 8 height 8
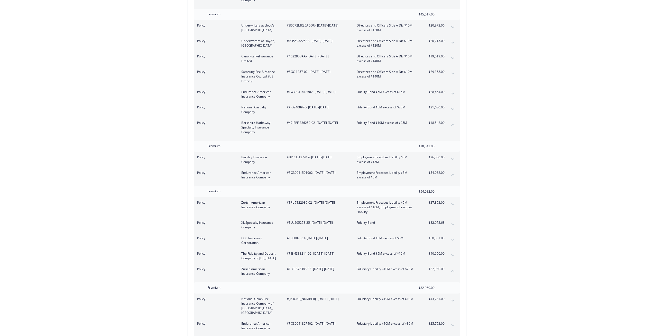
scroll to position [620, 0]
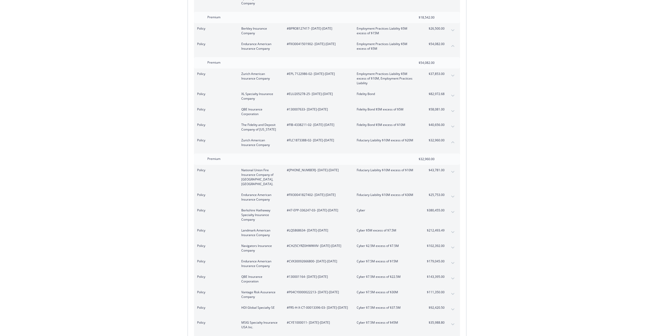
click at [438, 192] on span "$25,753.00" at bounding box center [435, 194] width 19 height 5
click at [455, 192] on button "expand content" at bounding box center [453, 196] width 8 height 8
drag, startPoint x: 519, startPoint y: 71, endPoint x: 539, endPoint y: 20, distance: 55.4
click at [520, 71] on div "Invoice ID: B55388FE Download Invoice Insurance Payment for Virtu Financial Ene…" at bounding box center [327, 226] width 654 height 1655
click at [454, 289] on button "expand content" at bounding box center [453, 293] width 8 height 8
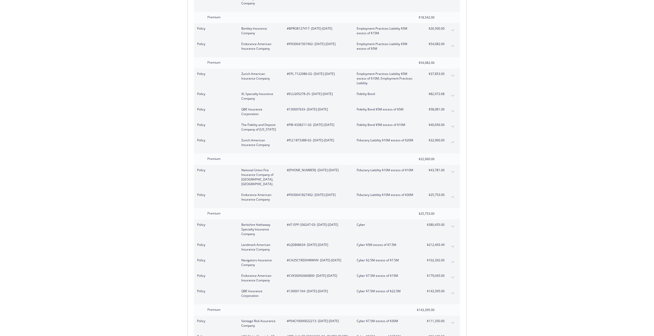
click at [504, 251] on div "Invoice ID: B55388FE Download Invoice Insurance Payment for Virtu Financial Ene…" at bounding box center [327, 234] width 654 height 1670
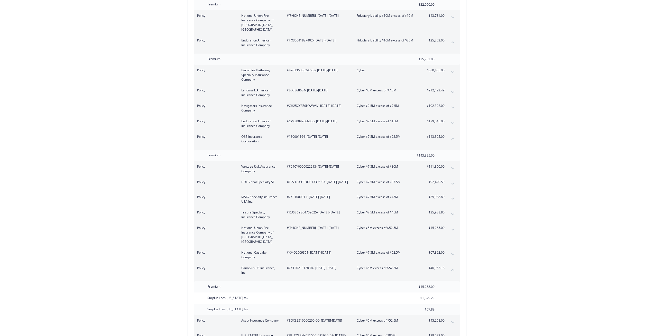
scroll to position [125, 0]
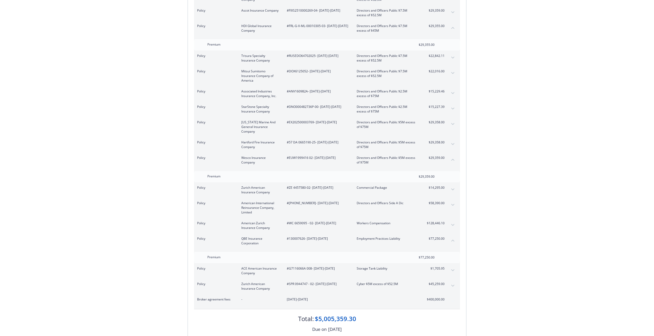
scroll to position [1446, 0]
